Goal: Navigation & Orientation: Find specific page/section

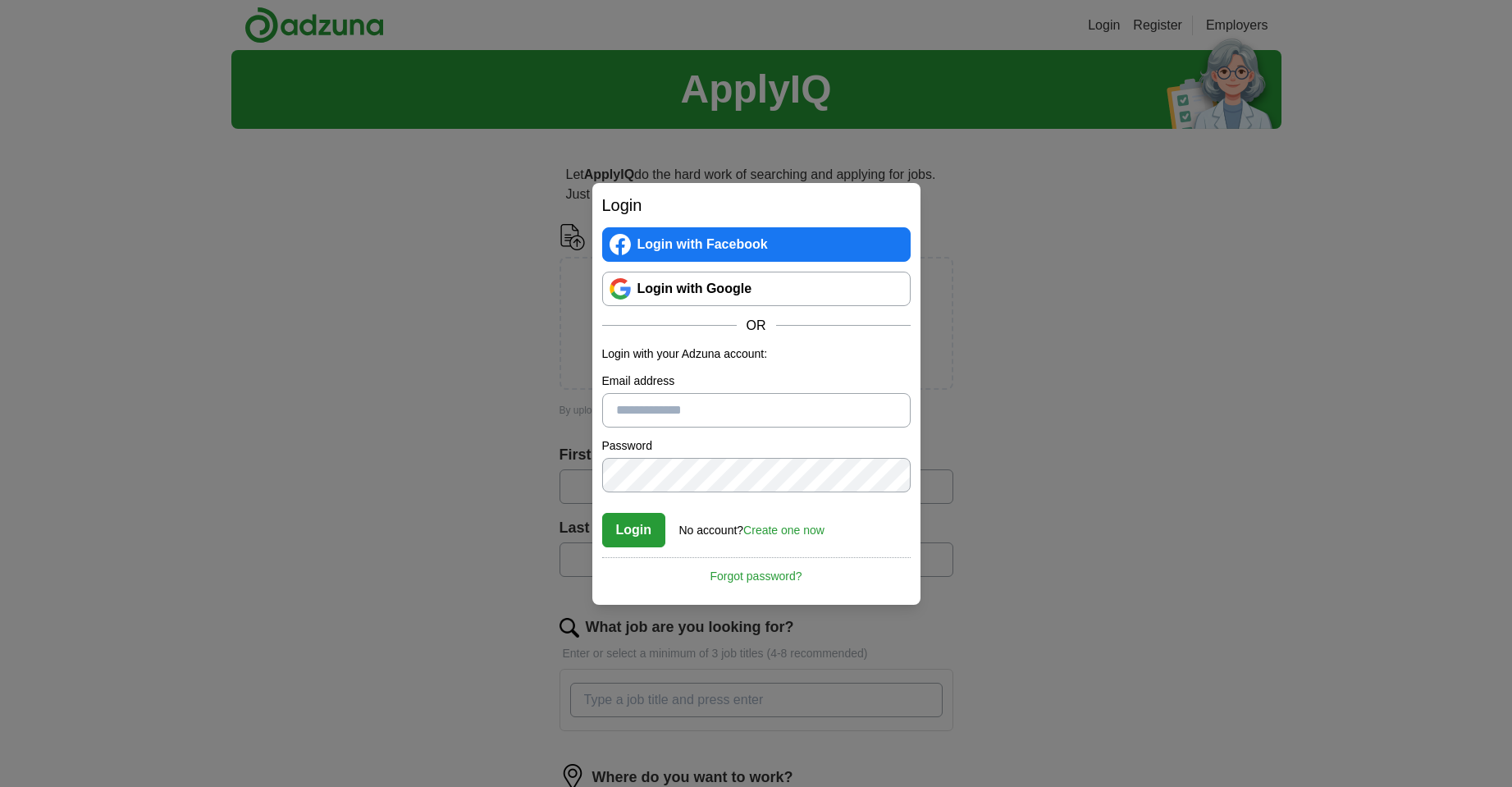
click at [371, 415] on div "Login Login with Facebook Login with Google OR Login with your Adzuna account: …" at bounding box center [756, 394] width 1512 height 787
click at [355, 264] on div "Login Login with Facebook Login with Google OR Login with your Adzuna account: …" at bounding box center [756, 394] width 1512 height 787
click at [1133, 329] on div "Login Login with Facebook Login with Google OR Login with your Adzuna account: …" at bounding box center [756, 394] width 1512 height 787
click at [1142, 313] on div "Login Login with Facebook Login with Google OR Login with your Adzuna account: …" at bounding box center [756, 394] width 1512 height 787
click at [1383, 221] on div "Login Login with Facebook Login with Google OR Login with your Adzuna account: …" at bounding box center [756, 394] width 1512 height 787
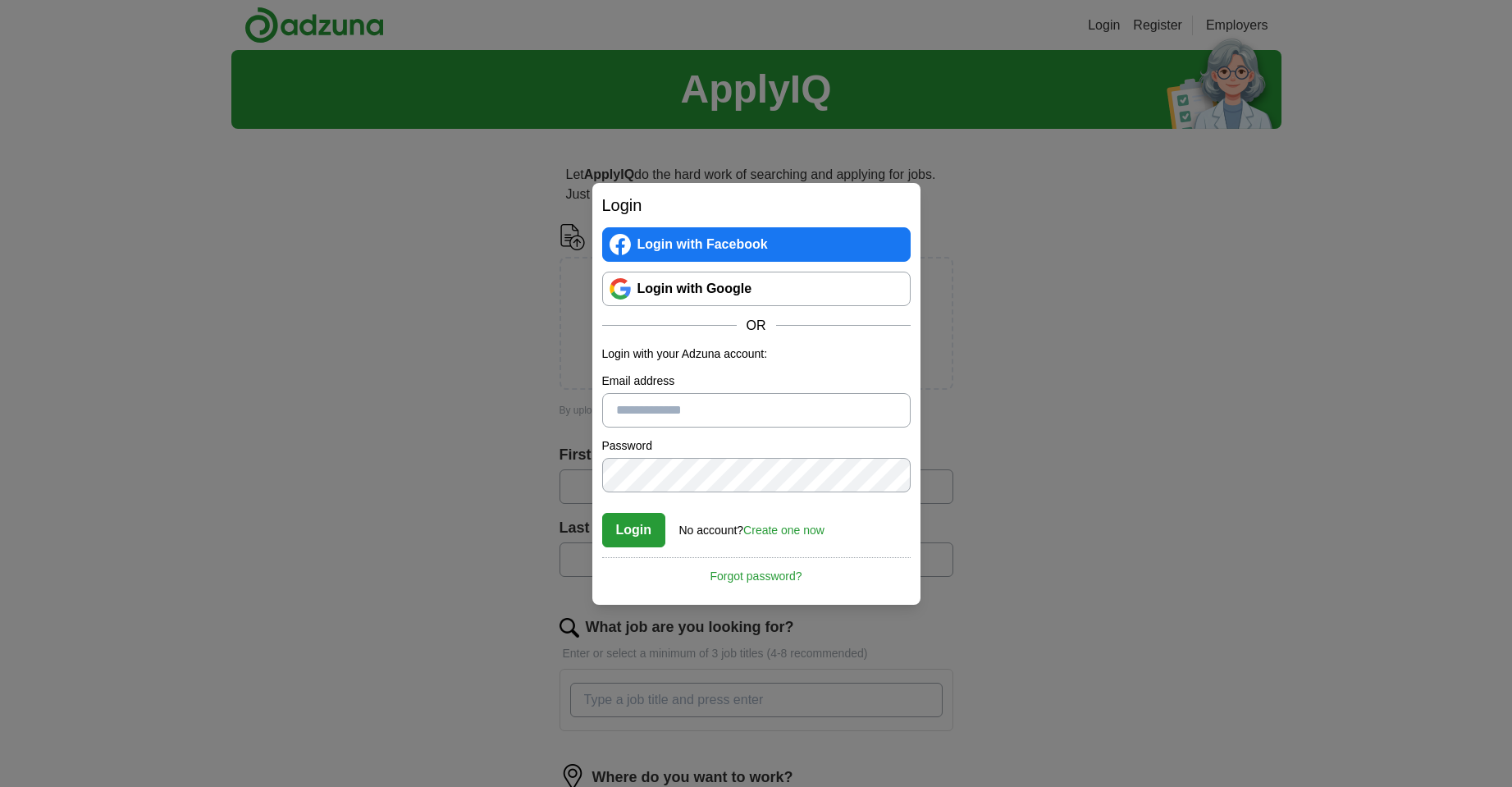
click at [753, 289] on link "Login with Google" at bounding box center [756, 289] width 309 height 34
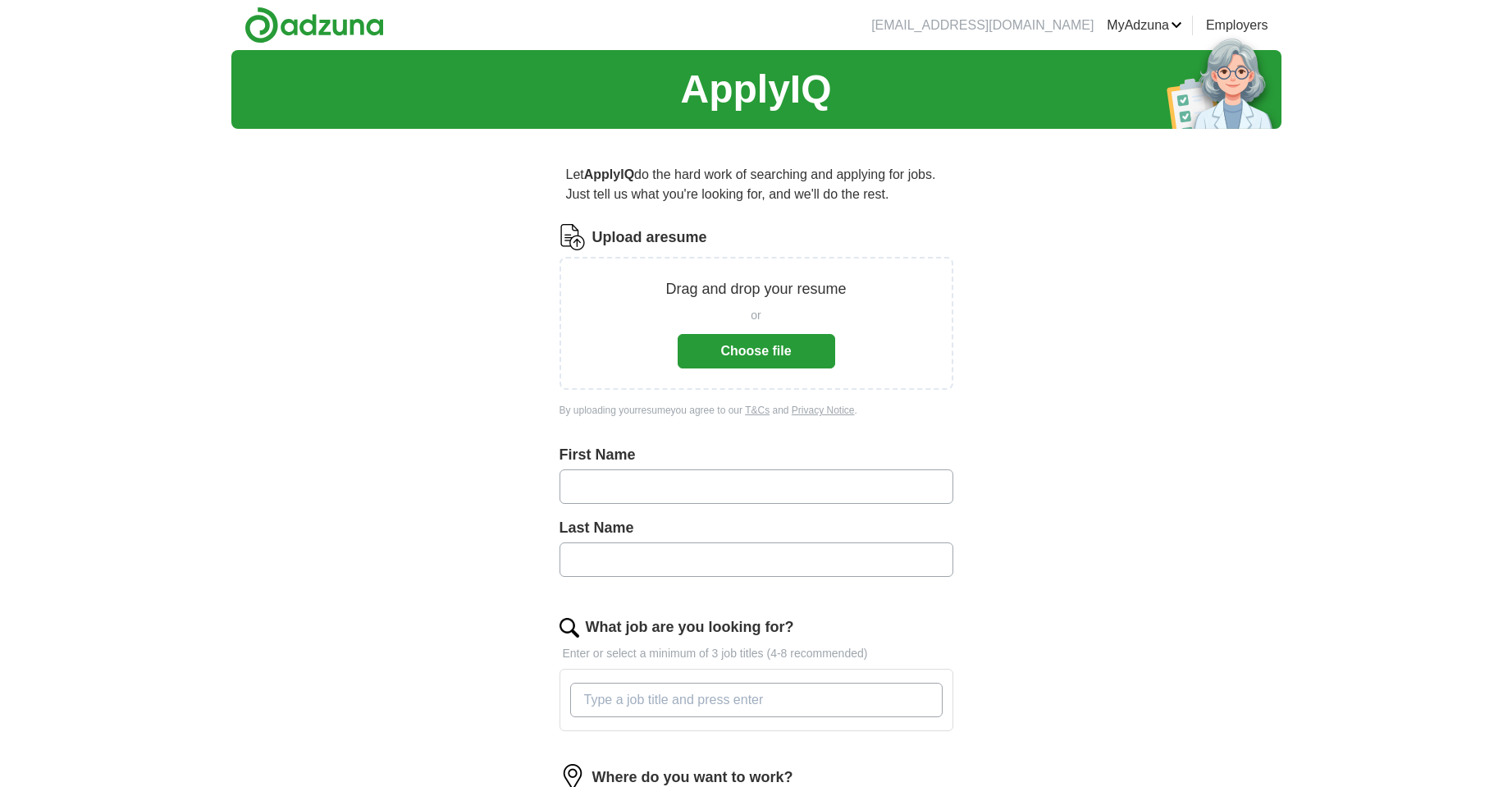
click at [1250, 24] on link "Employers" at bounding box center [1236, 25] width 62 height 20
